Goal: Task Accomplishment & Management: Complete application form

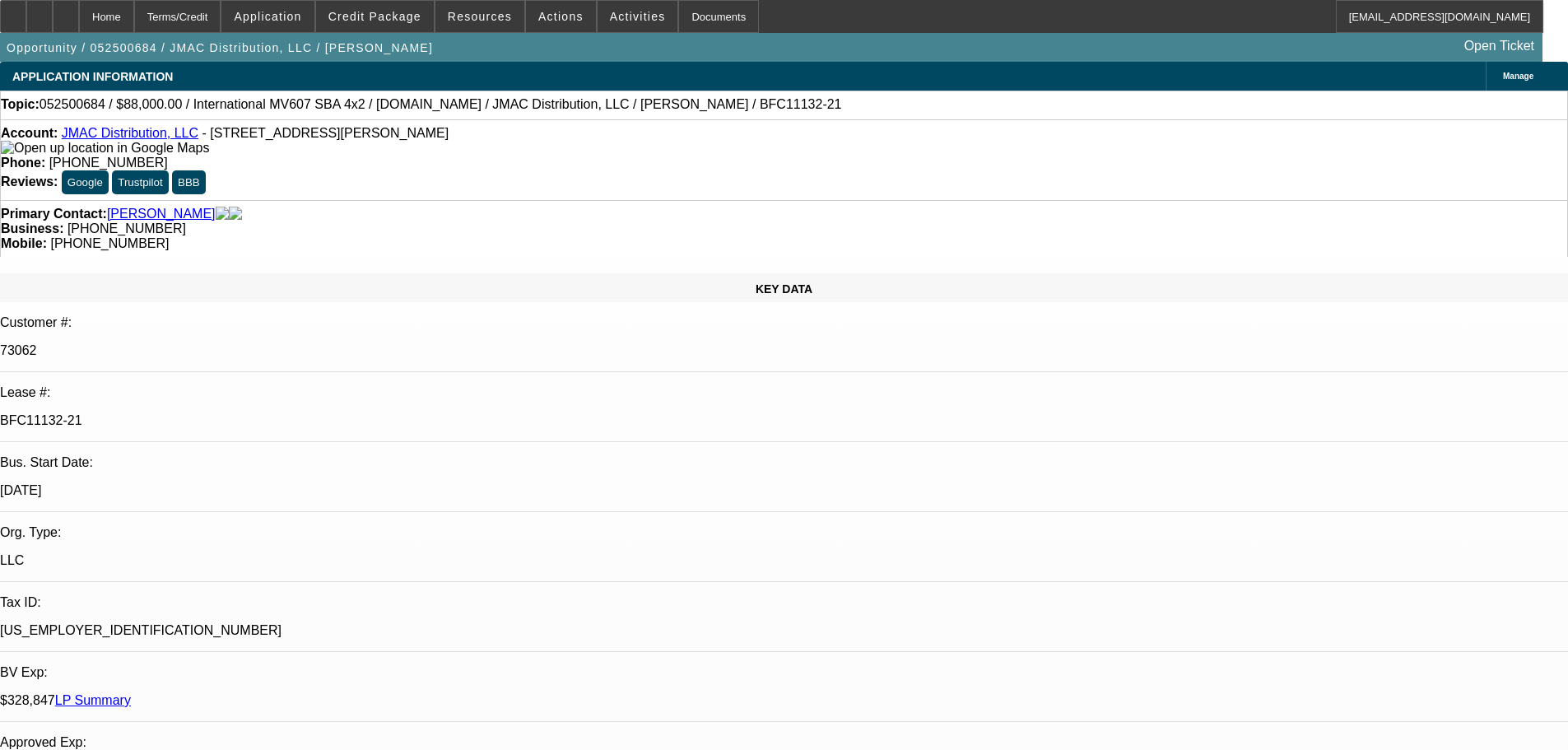
select select "0"
select select "2"
select select "0"
select select "6"
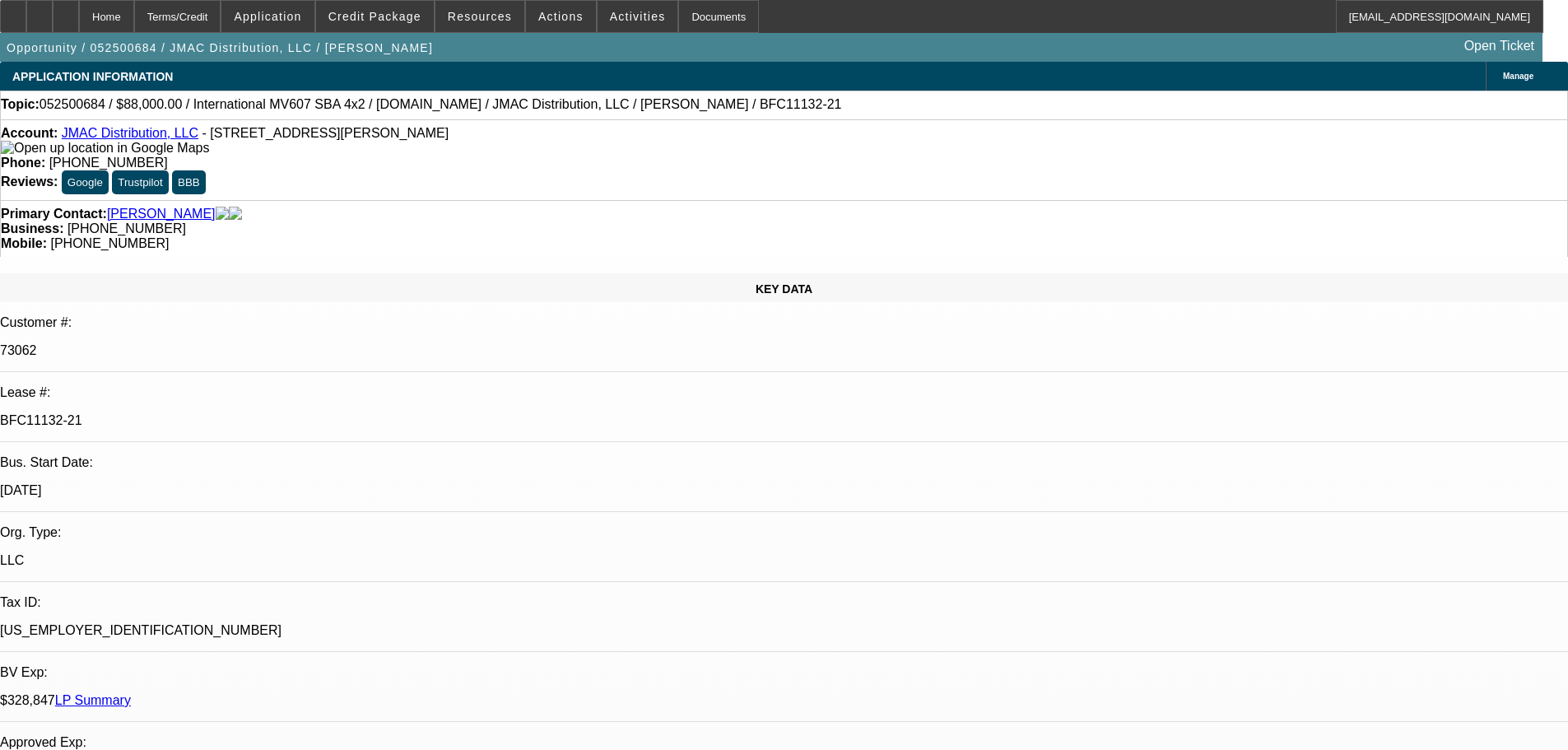
select select "0"
select select "2"
select select "0"
select select "6"
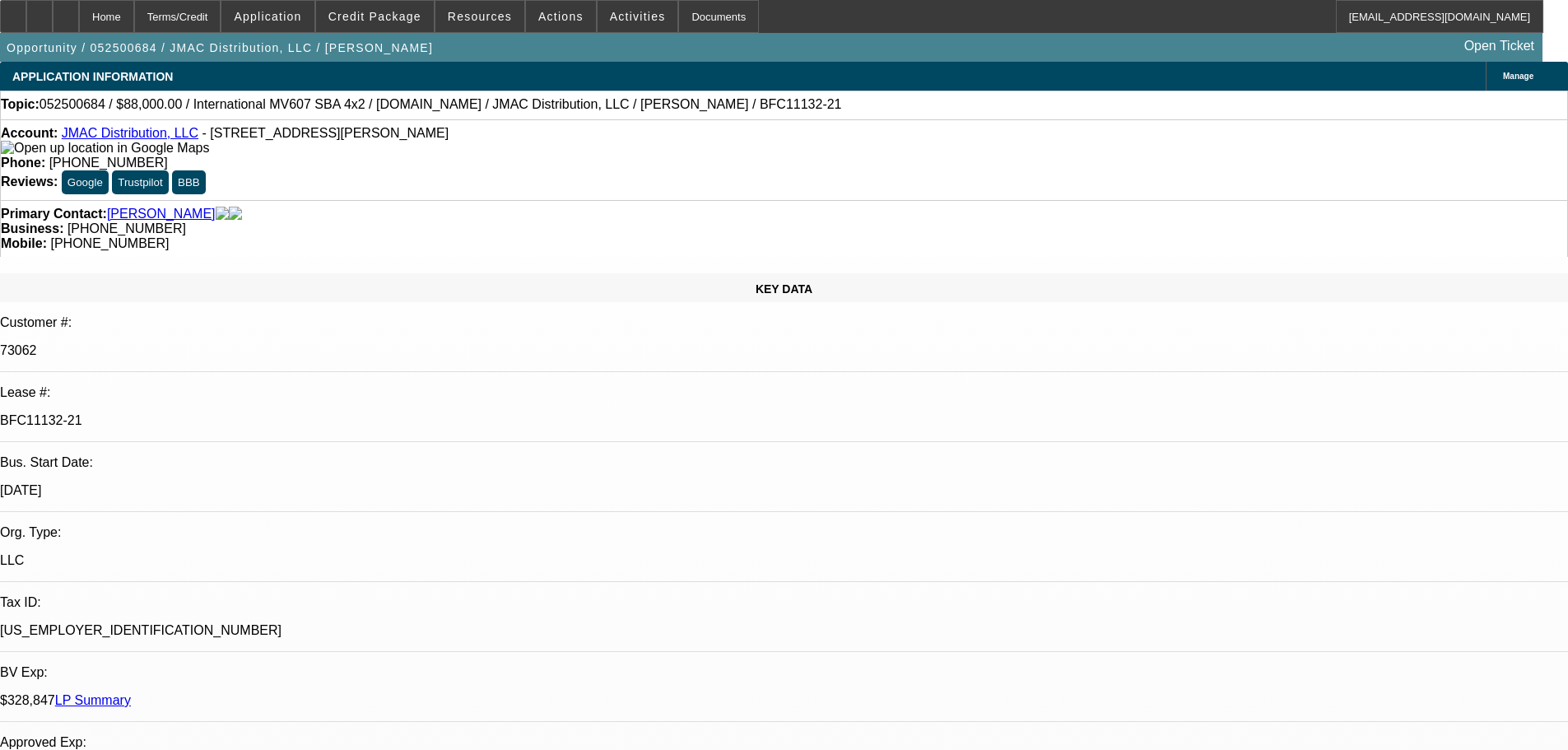
select select "0"
select select "2"
select select "0"
select select "6"
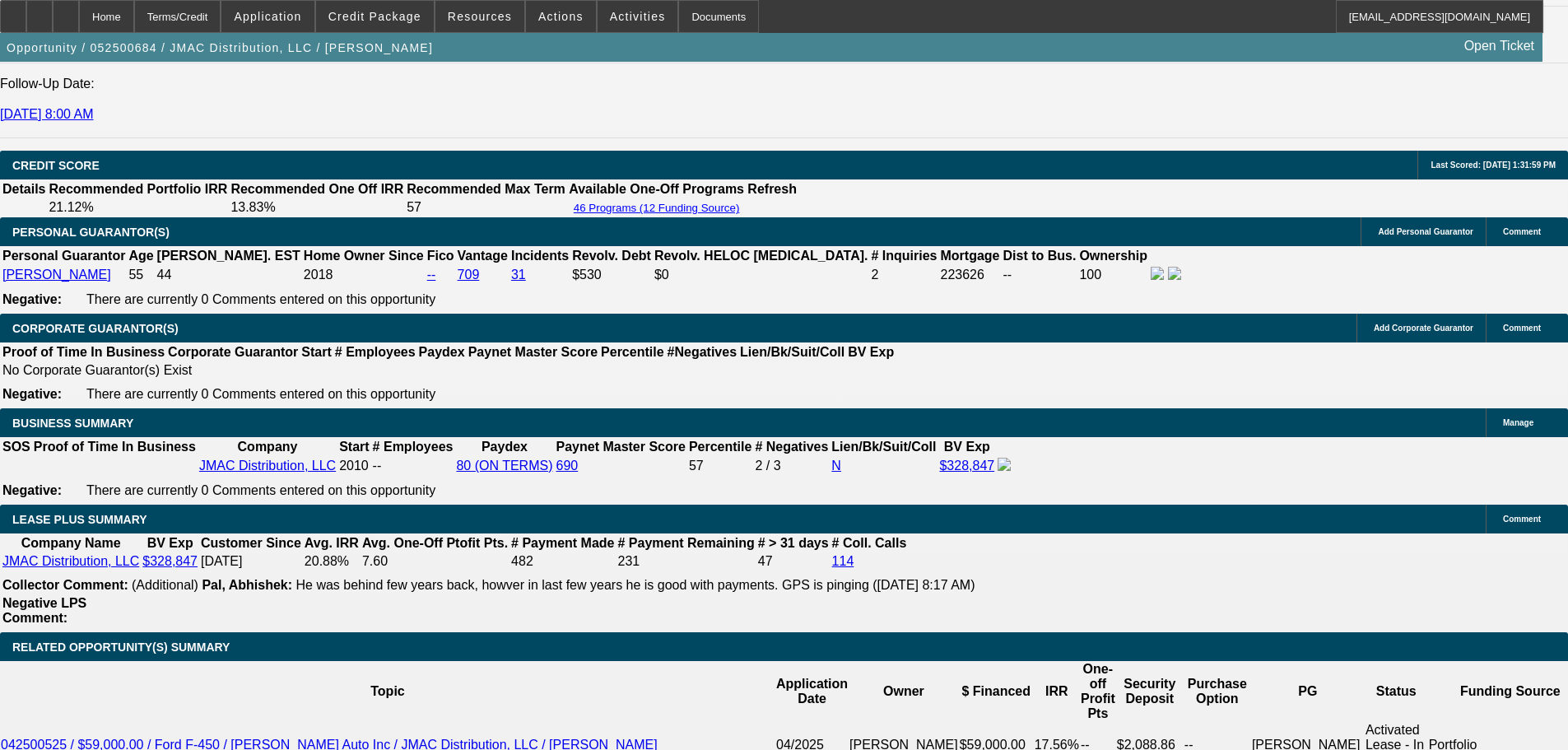
scroll to position [2305, 0]
